Goal: Entertainment & Leisure: Consume media (video, audio)

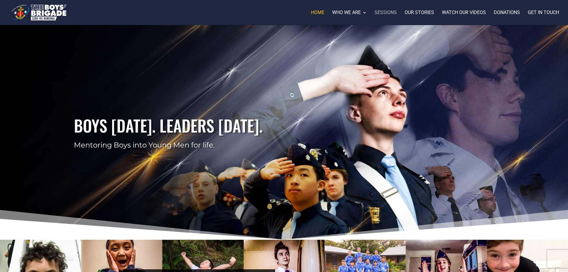
click at [392, 12] on link "Sessions" at bounding box center [386, 17] width 22 height 15
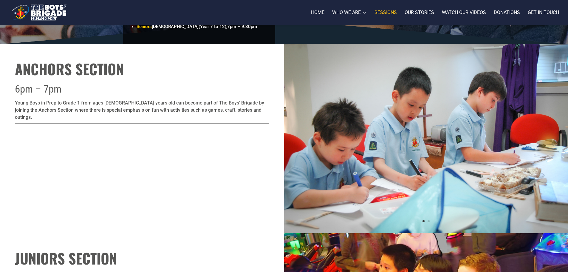
scroll to position [215, 0]
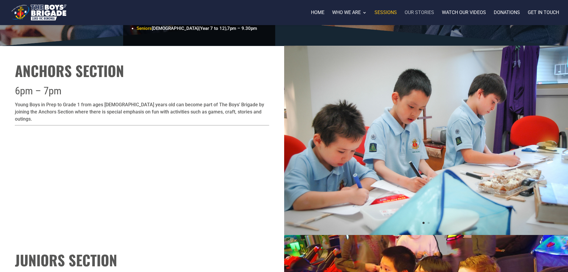
click at [409, 13] on link "Our stories" at bounding box center [420, 17] width 30 height 15
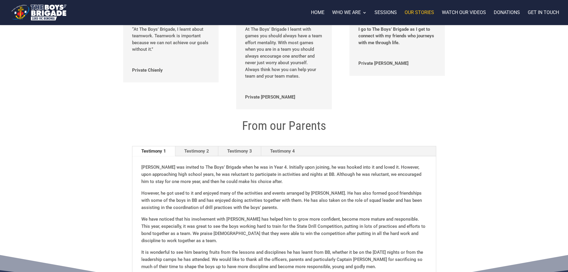
scroll to position [286, 0]
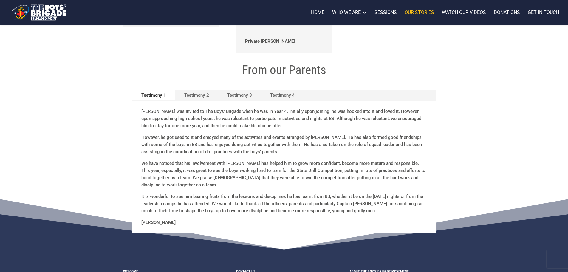
click at [281, 95] on link "Testimony 4" at bounding box center [282, 95] width 43 height 10
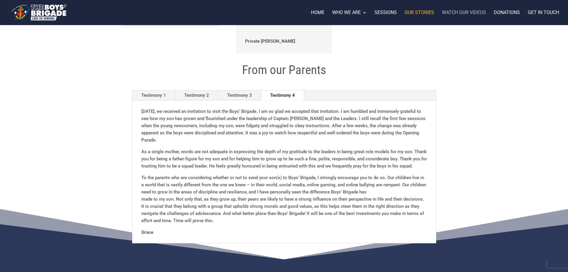
click at [463, 14] on link "Watch our videos" at bounding box center [464, 17] width 44 height 15
